Goal: Feedback & Contribution: Submit feedback/report problem

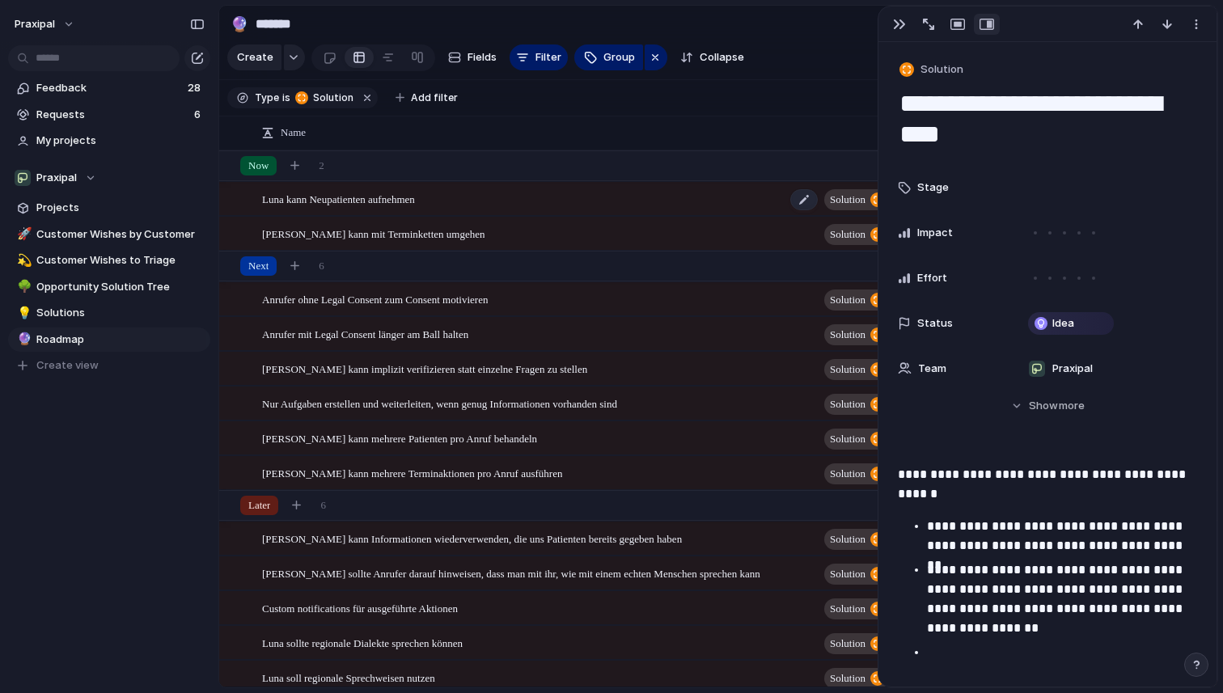
click at [452, 198] on div "Luna kann Neupatienten aufnehmen Solution" at bounding box center [576, 199] width 629 height 33
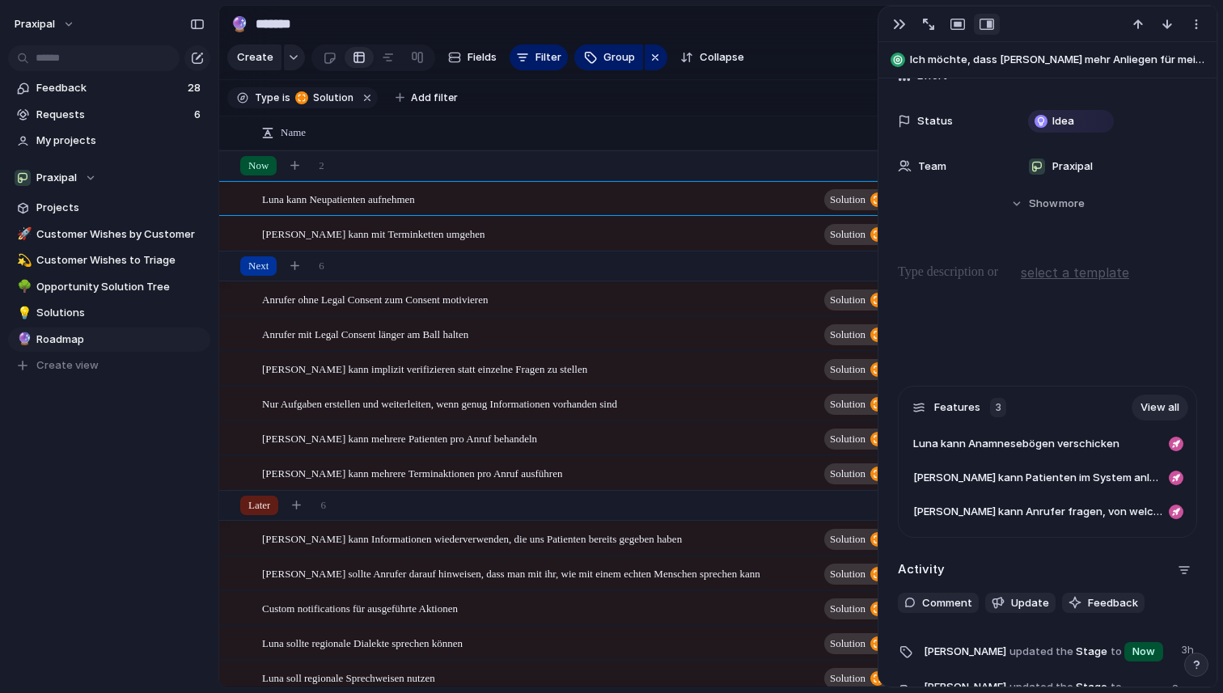
scroll to position [252, 0]
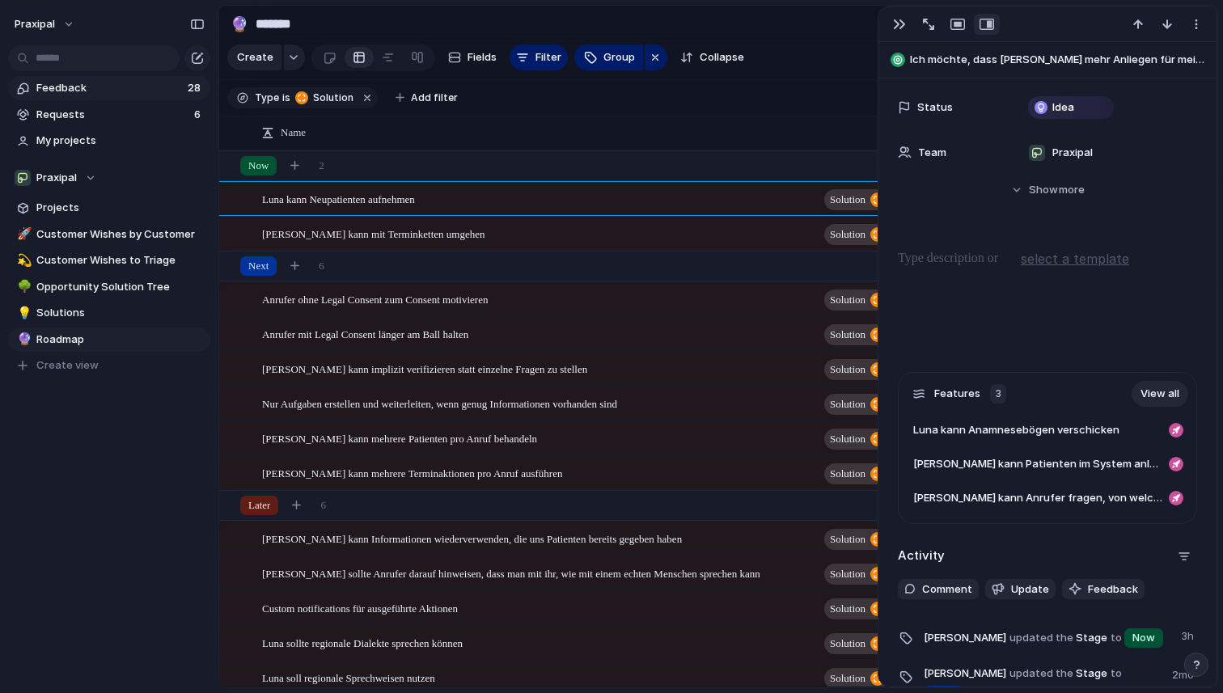
click at [95, 90] on span "Feedback" at bounding box center [109, 88] width 146 height 16
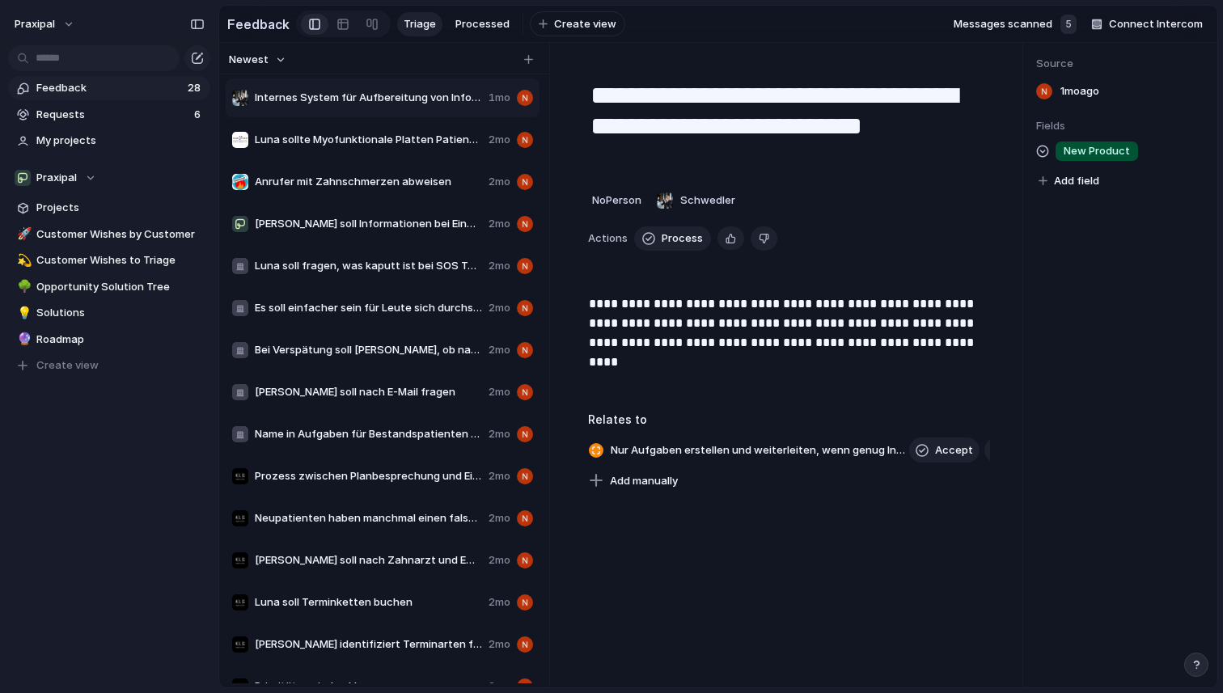
click at [304, 104] on span "Internes System für Aufbereitung von Informationen für Praxen" at bounding box center [368, 98] width 227 height 16
click at [299, 142] on span "Luna sollte Myofunktionale Platten Patienten handlen" at bounding box center [368, 140] width 227 height 16
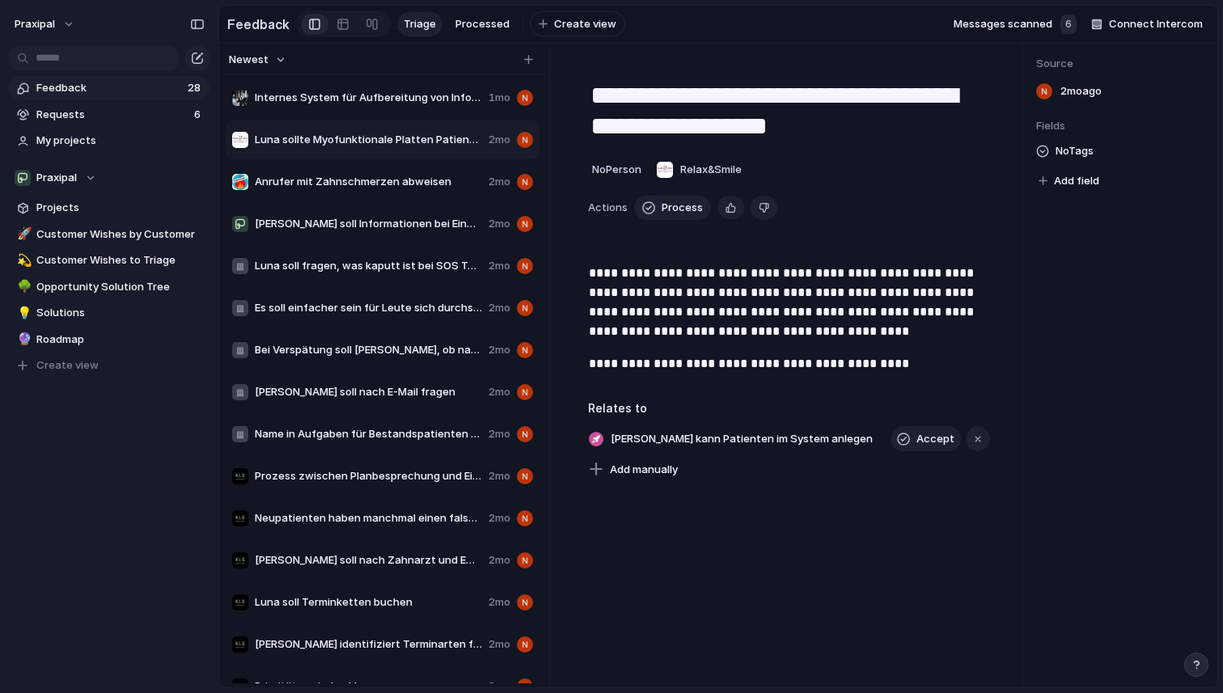
click at [315, 191] on div "Anrufer mit Zahnschmerzen abweisen 2mo" at bounding box center [383, 182] width 314 height 39
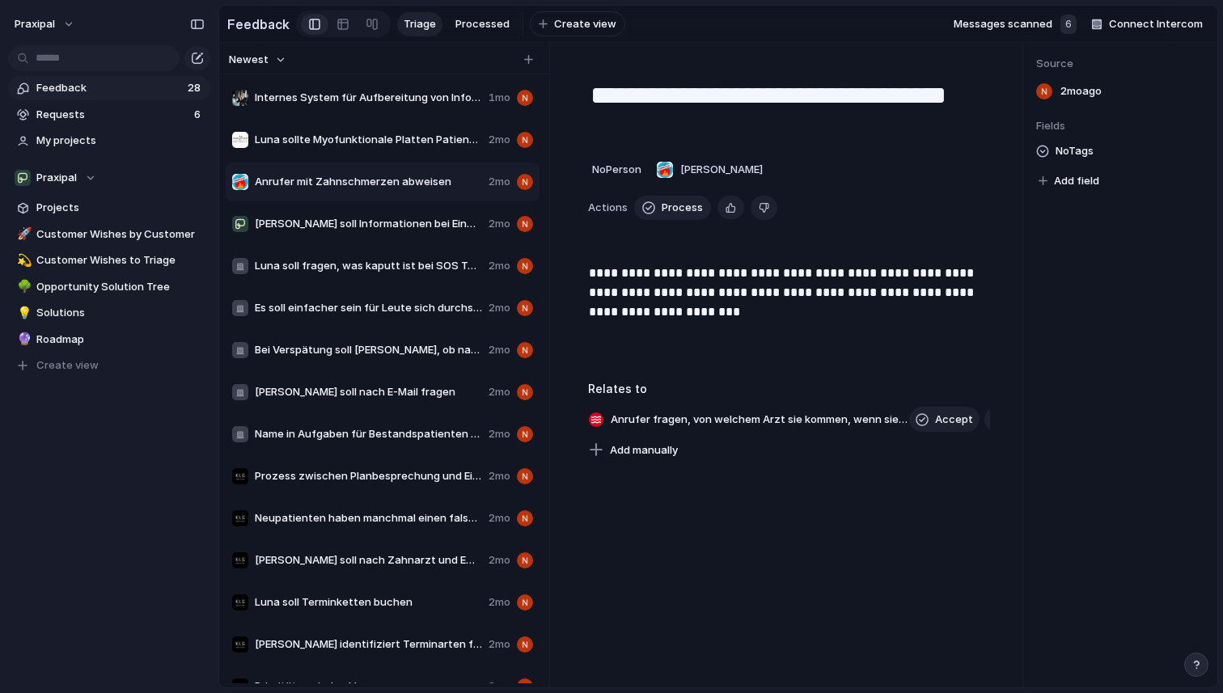
click at [328, 222] on span "[PERSON_NAME] soll Informationen bei Einwilligung für Anamnese Email geben" at bounding box center [368, 224] width 227 height 16
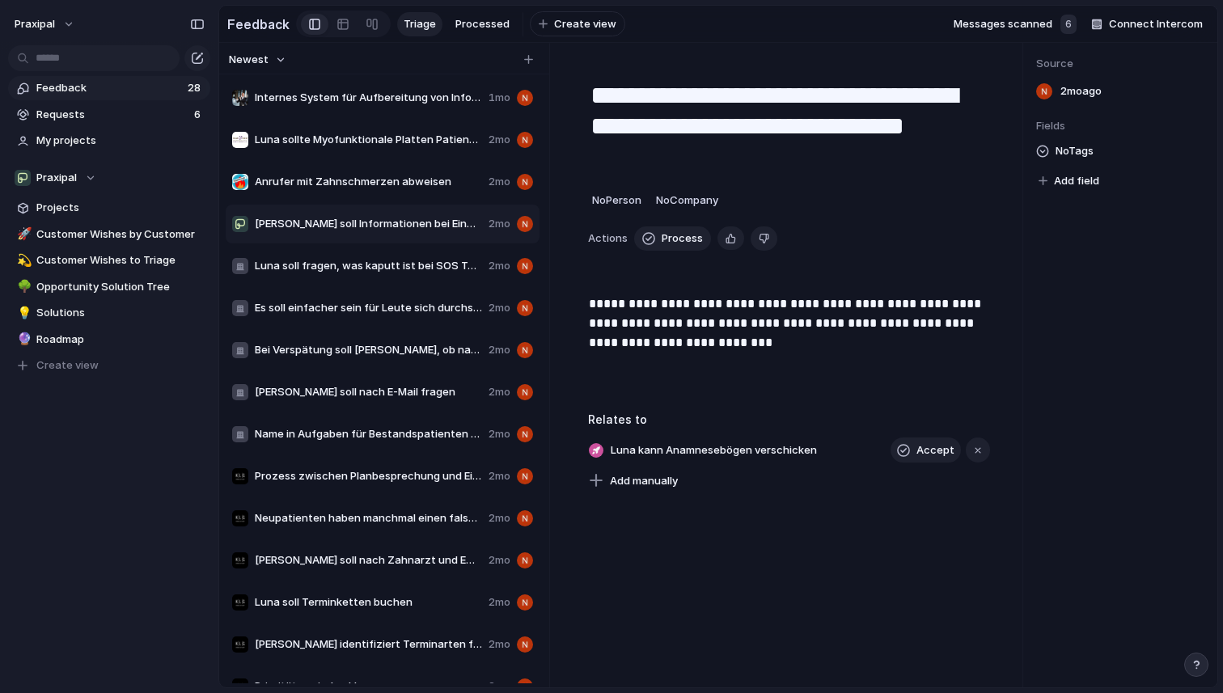
click at [341, 264] on span "Luna soll fragen, was kaputt ist bei SOS Terminen" at bounding box center [368, 266] width 227 height 16
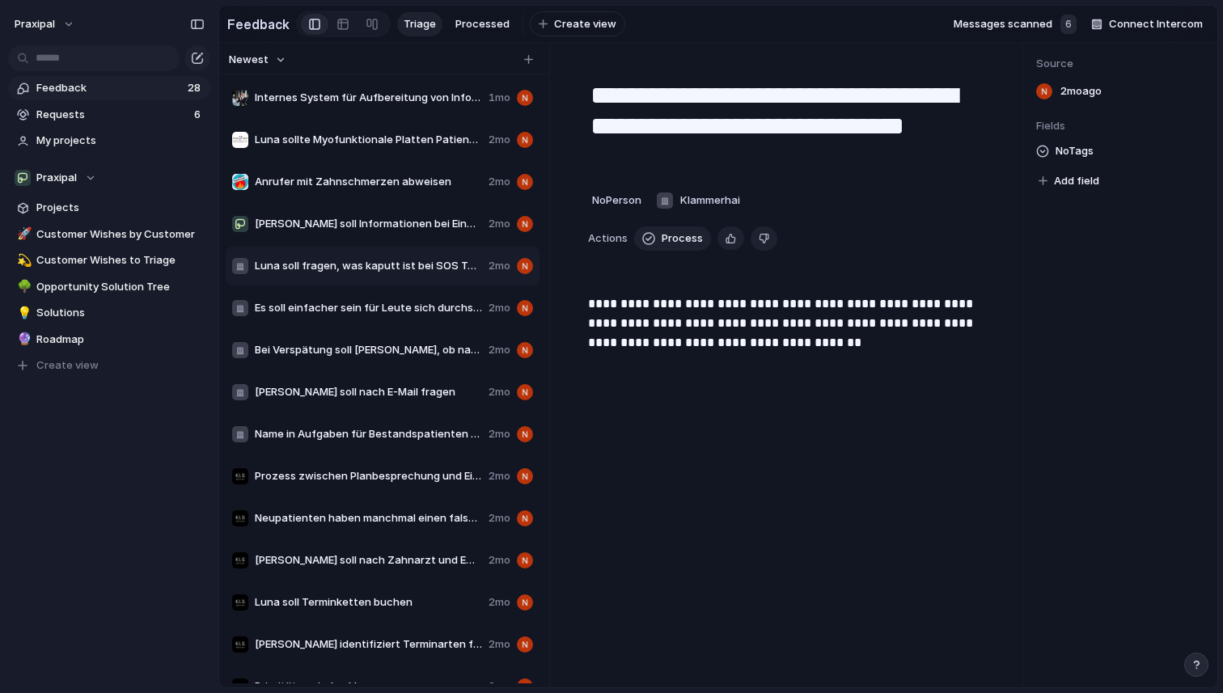
type textarea "**********"
